Goal: Use online tool/utility: Utilize a website feature to perform a specific function

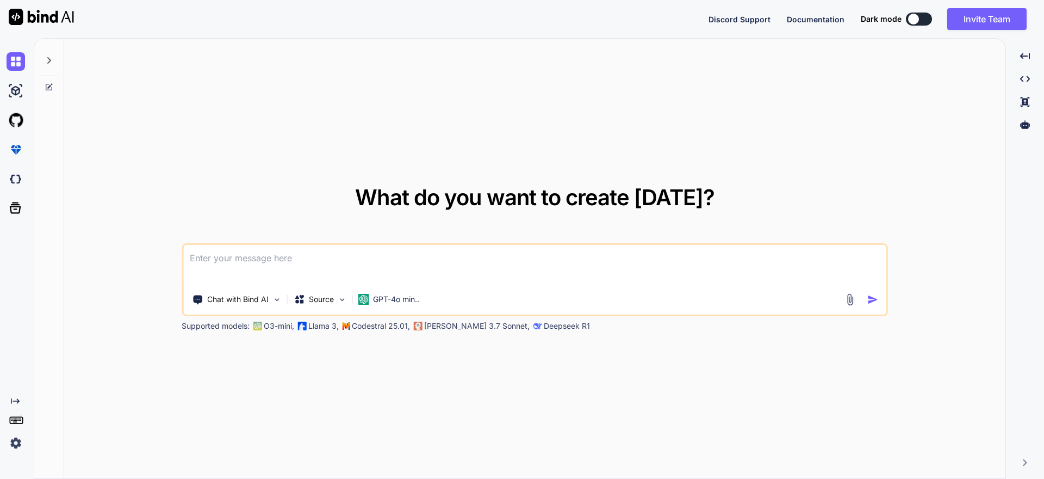
click at [264, 270] on textarea at bounding box center [534, 265] width 703 height 40
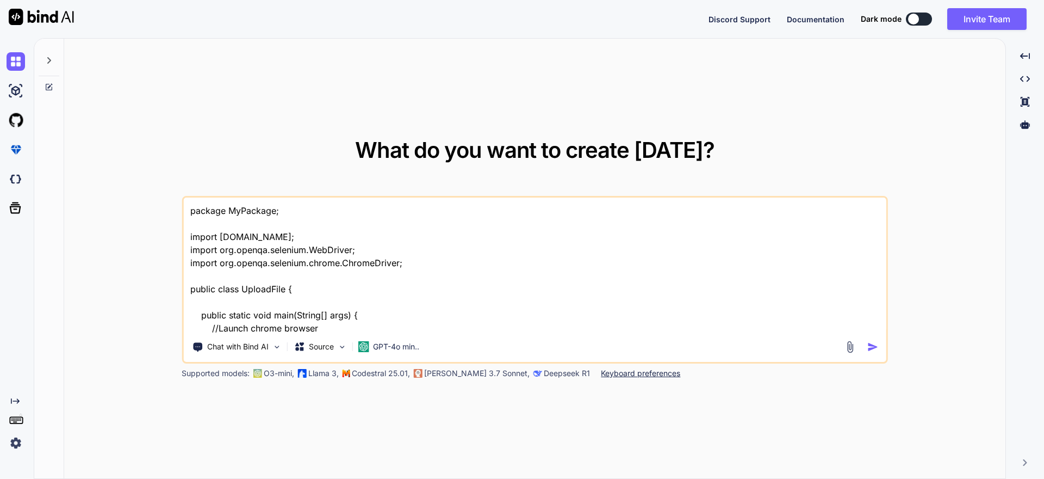
scroll to position [210, 0]
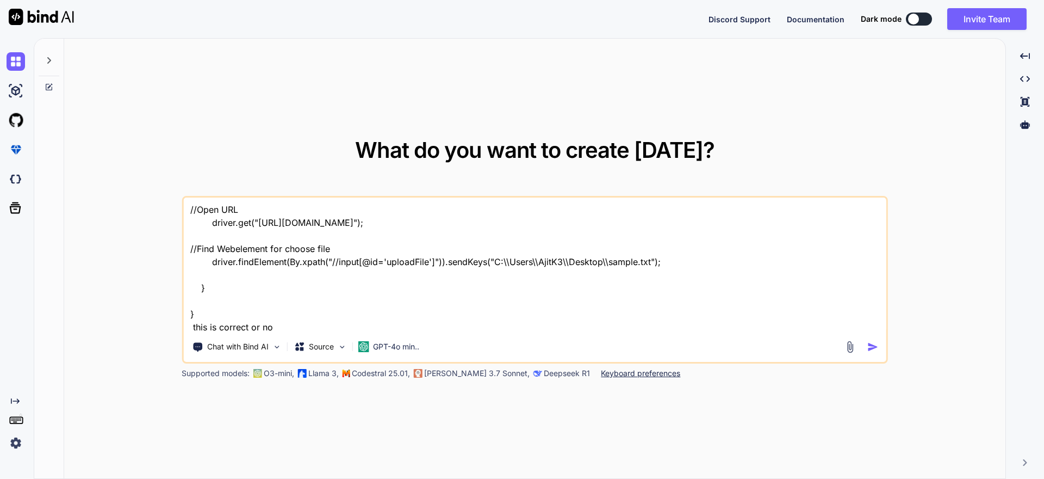
type textarea "package MyPackage; import [DOMAIN_NAME]; import org.openqa.selenium.WebDriver; …"
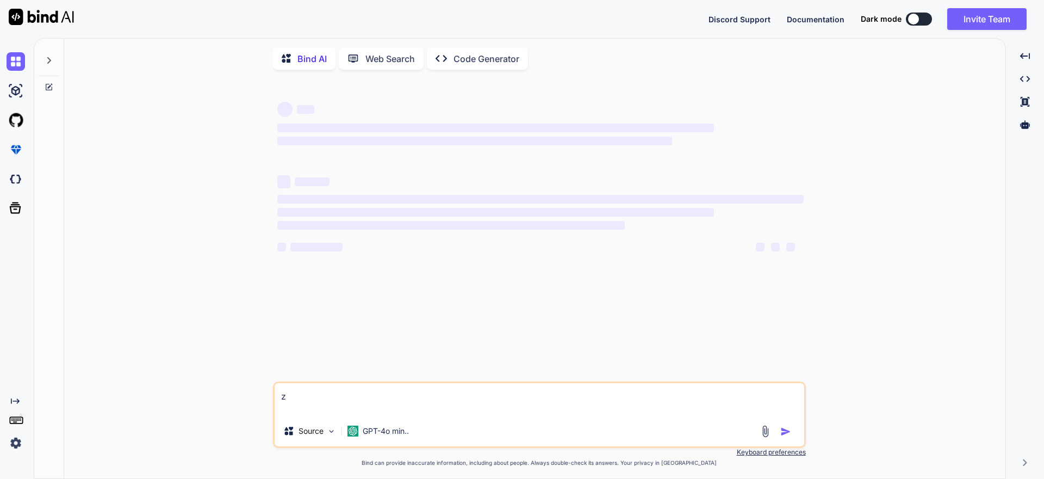
type textarea "z"
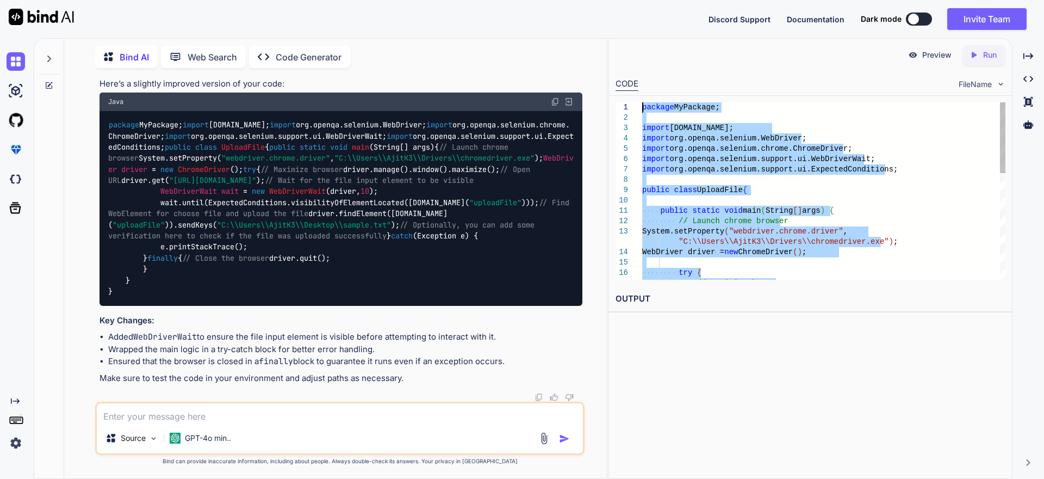
type textarea "package MyPackage; import [DOMAIN_NAME]; import org.openqa.selenium.WebDriver; …"
drag, startPoint x: 648, startPoint y: 273, endPoint x: 605, endPoint y: 96, distance: 182.4
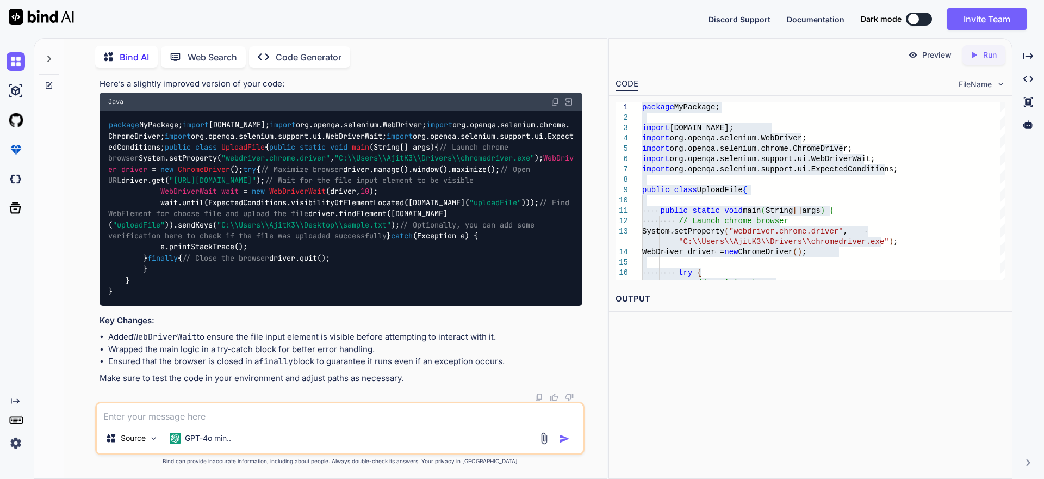
click at [542, 439] on img at bounding box center [544, 438] width 13 height 13
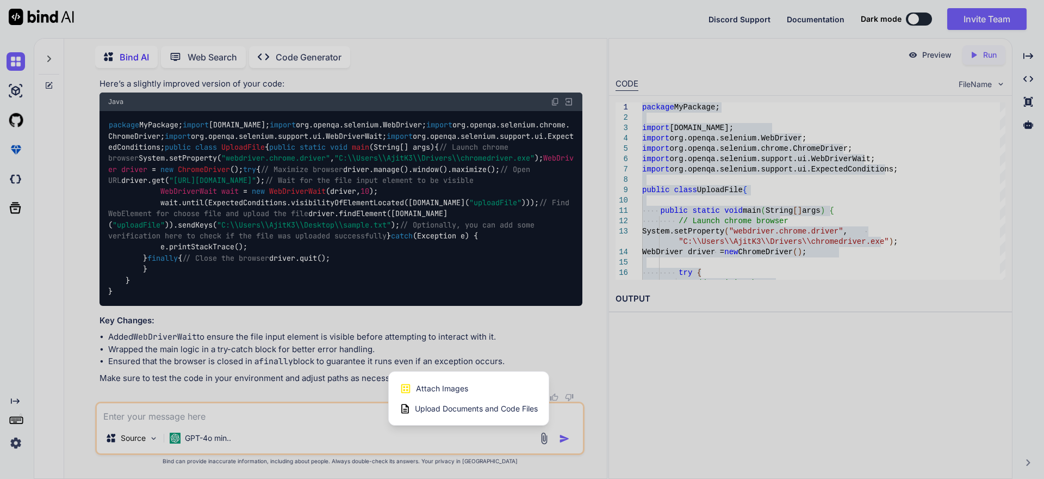
click at [447, 406] on span "Upload Documents and Code Files" at bounding box center [476, 408] width 123 height 11
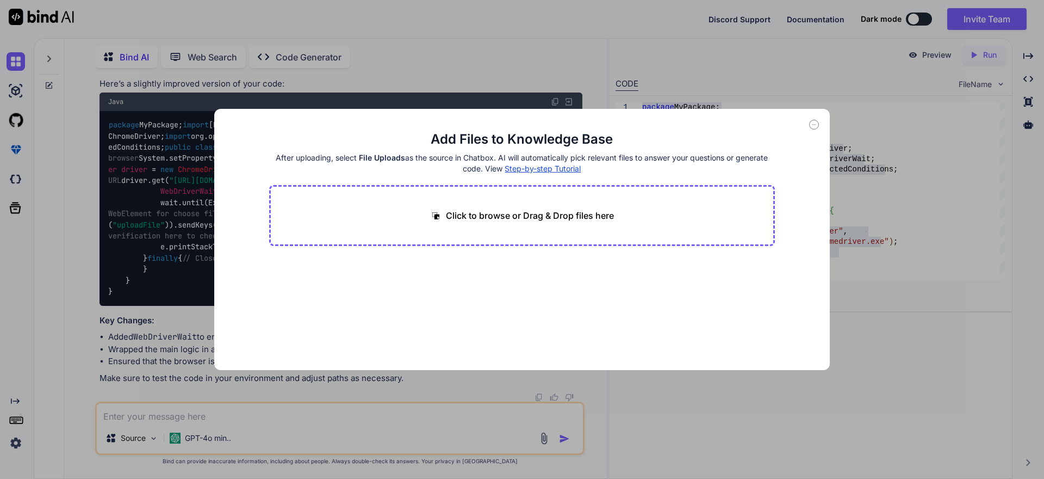
click at [813, 121] on icon at bounding box center [814, 125] width 10 height 10
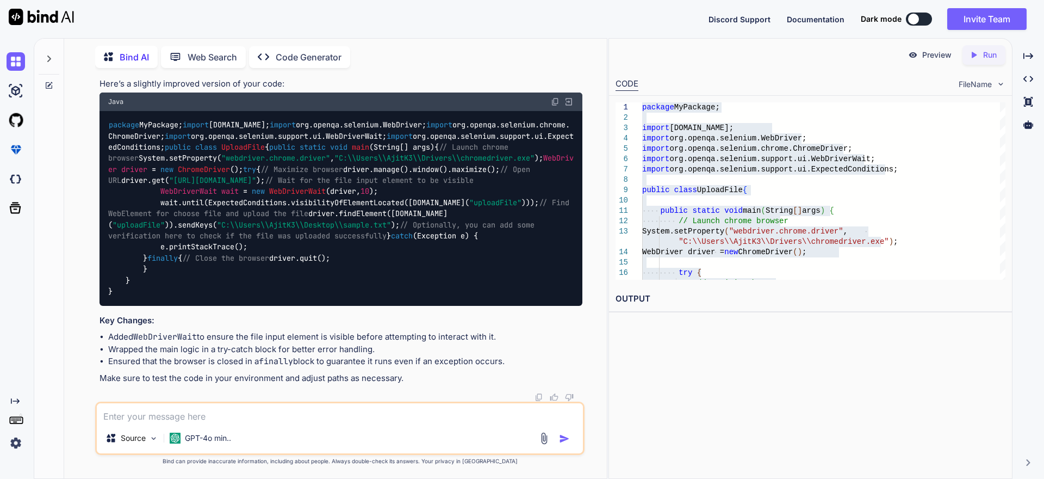
click at [659, 388] on div "Preview Created with Pixso. Run CODE FileName 17 16 15 14 12 13 11 10 7 8 9 4 5…" at bounding box center [810, 258] width 404 height 440
click at [542, 441] on img at bounding box center [544, 438] width 13 height 13
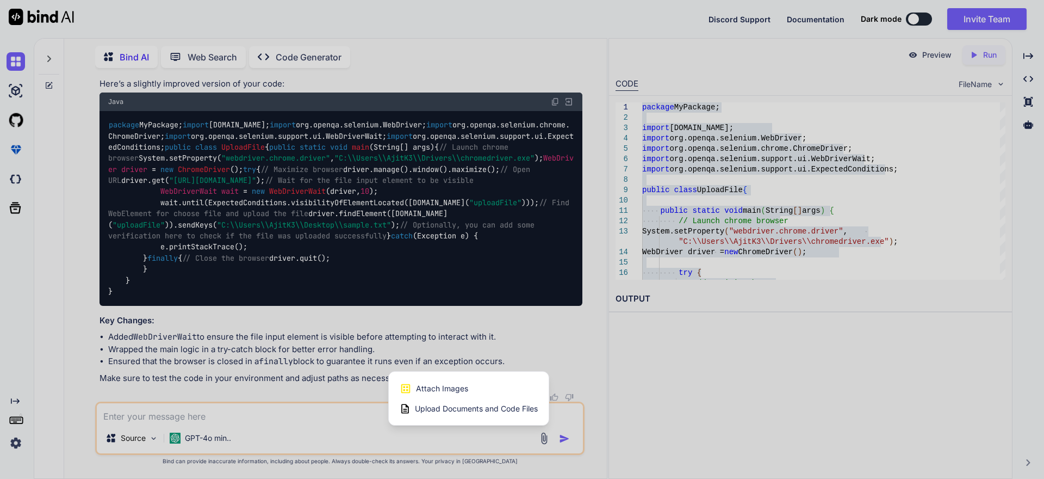
drag, startPoint x: 492, startPoint y: 412, endPoint x: 723, endPoint y: 401, distance: 231.4
click at [726, 404] on div at bounding box center [522, 239] width 1044 height 479
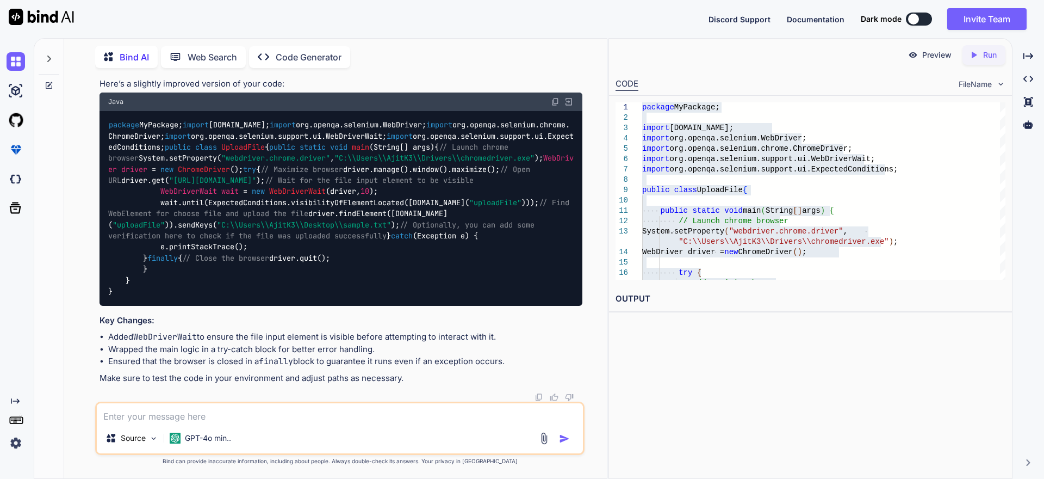
scroll to position [265, 0]
